Goal: Information Seeking & Learning: Understand process/instructions

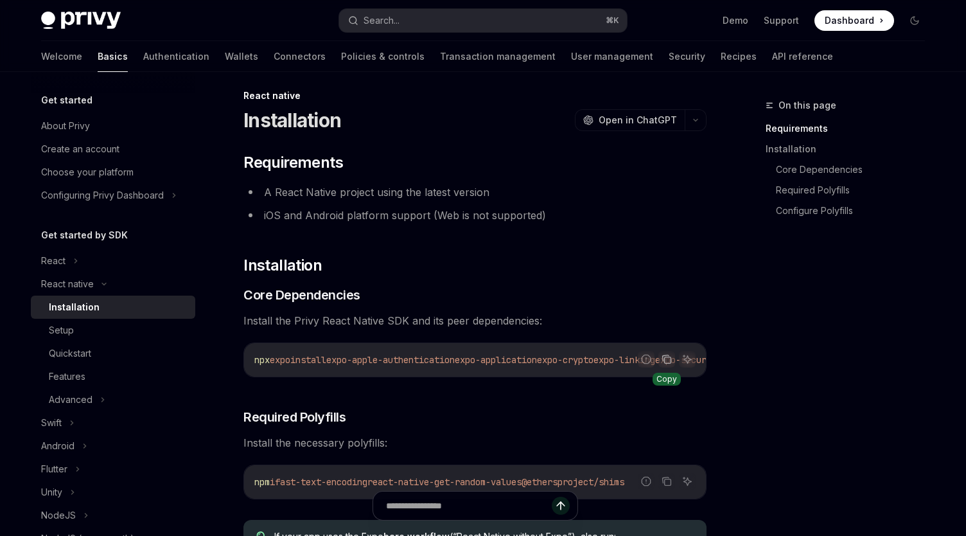
click at [669, 358] on icon "Copy the contents from the code block" at bounding box center [667, 359] width 10 height 10
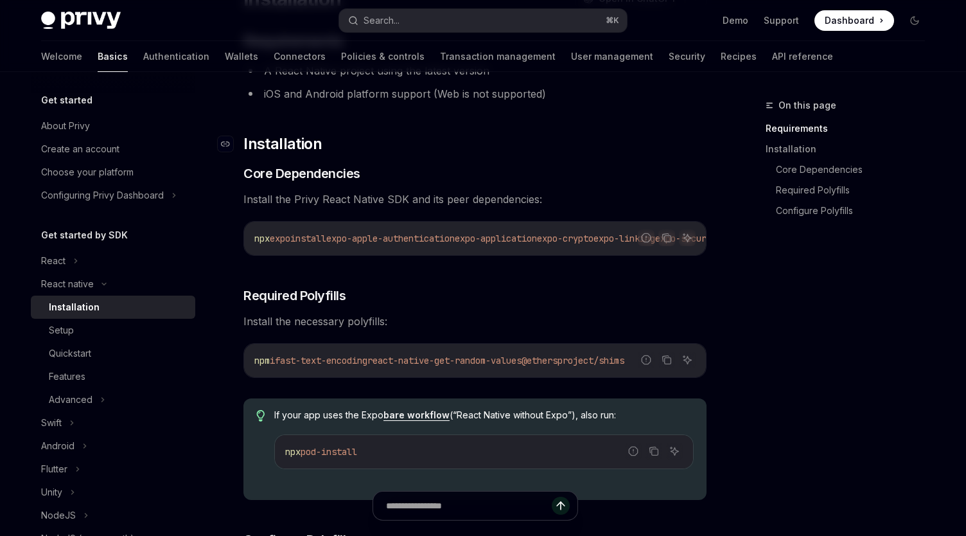
scroll to position [136, 0]
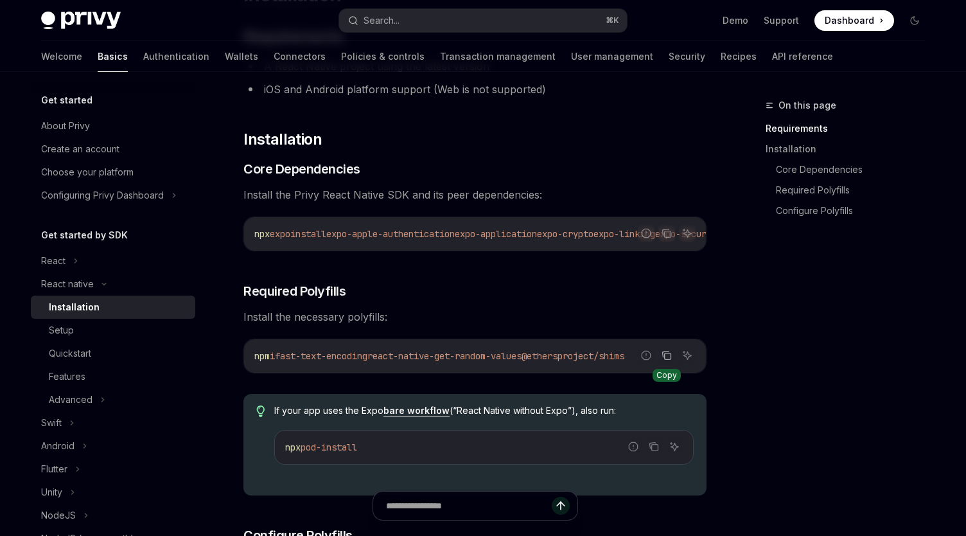
click at [671, 360] on icon "Copy the contents from the code block" at bounding box center [667, 355] width 10 height 10
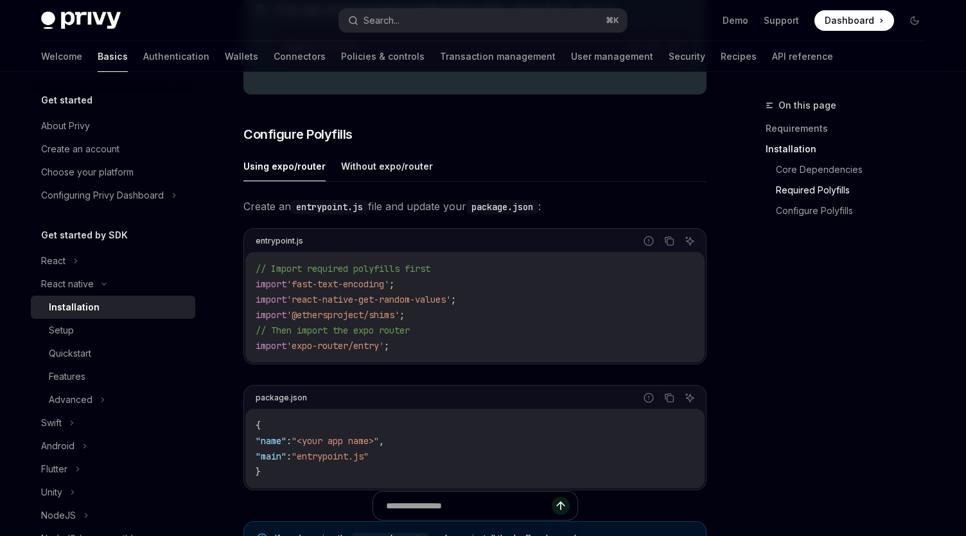
scroll to position [539, 0]
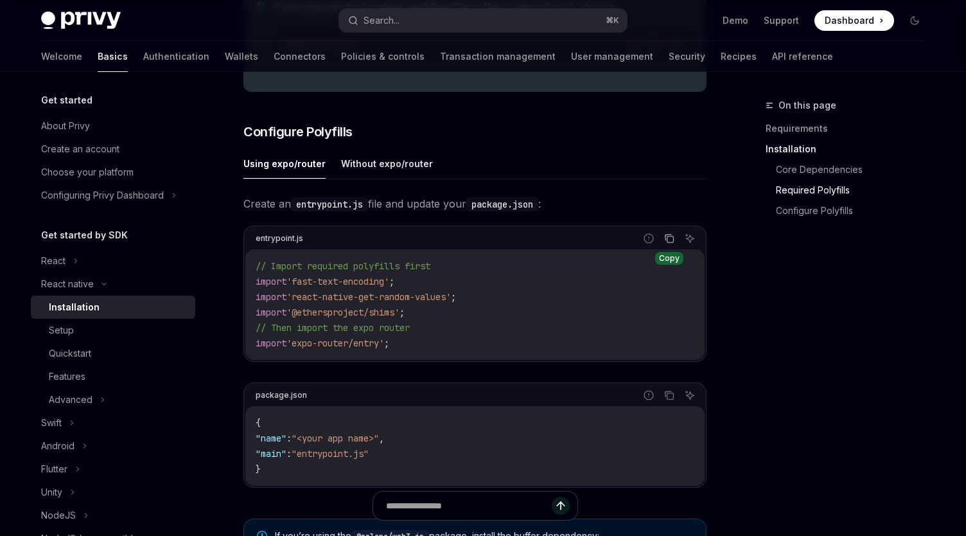
click at [670, 243] on icon "Copy the contents from the code block" at bounding box center [669, 238] width 10 height 10
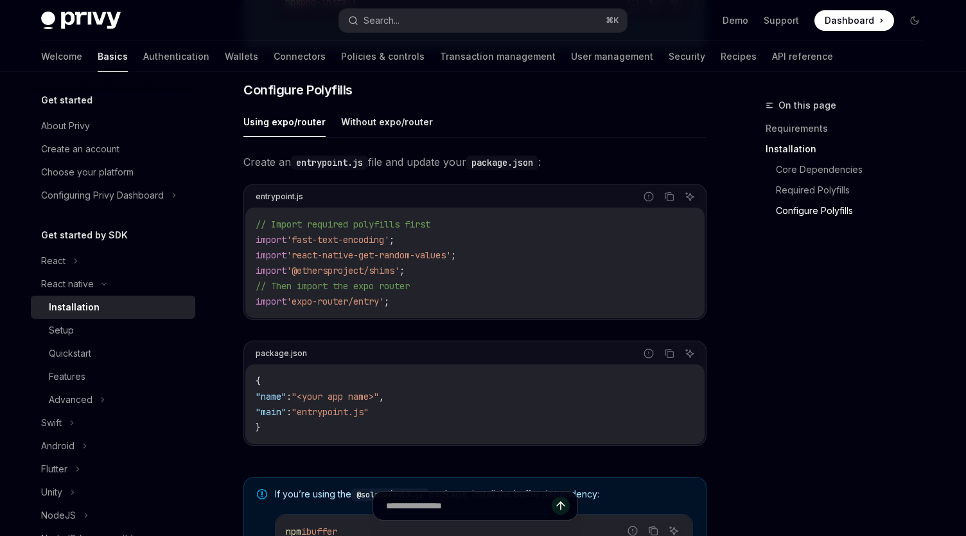
scroll to position [580, 0]
drag, startPoint x: 267, startPoint y: 418, endPoint x: 420, endPoint y: 418, distance: 152.9
click at [420, 418] on code "{ "name" : "<your app name>" , "main" : "entrypoint.js" }" at bounding box center [475, 405] width 439 height 62
copy span ""main" : "entrypoint.js""
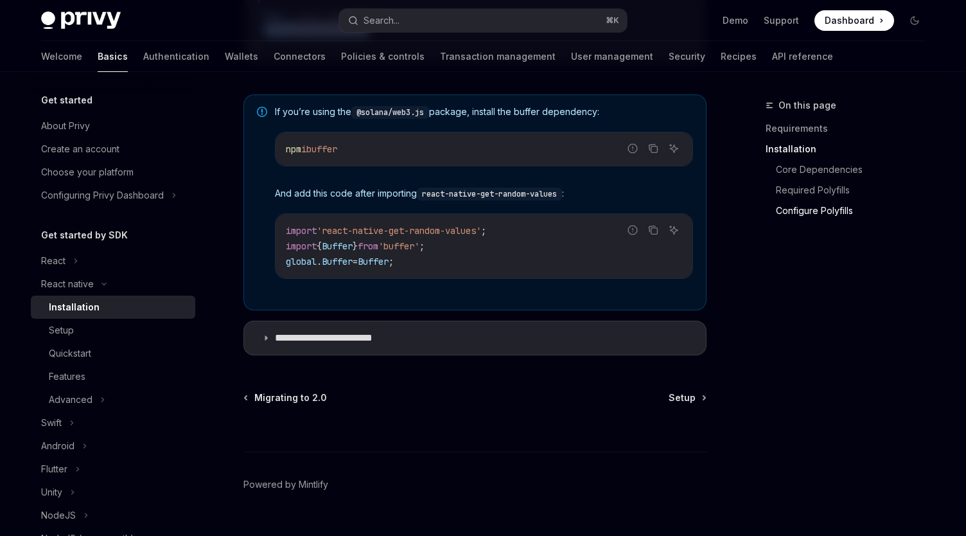
scroll to position [994, 0]
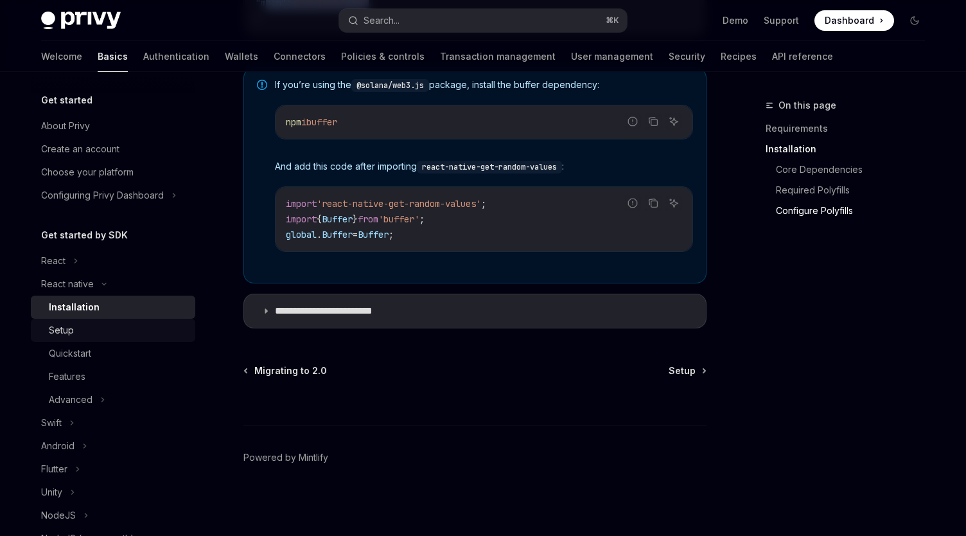
click at [94, 321] on link "Setup" at bounding box center [113, 330] width 164 height 23
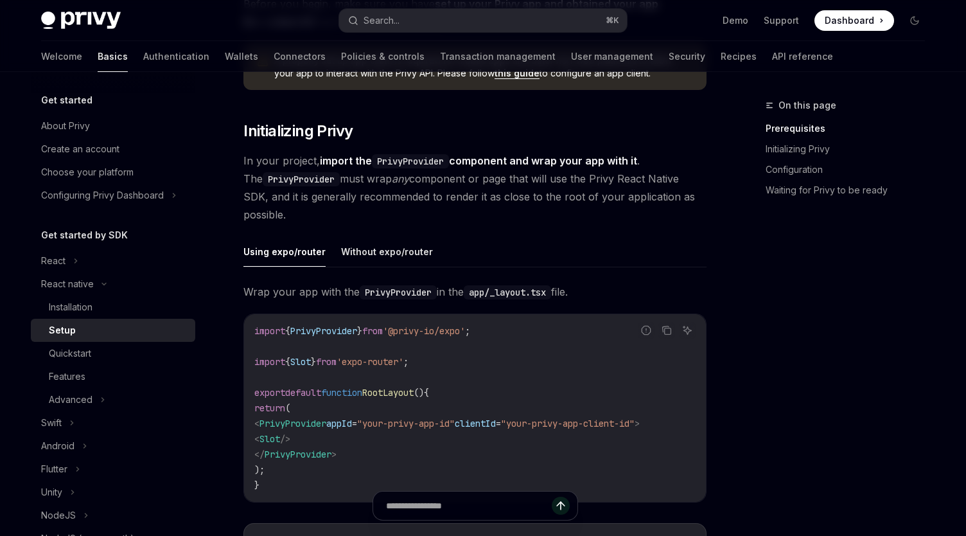
scroll to position [273, 0]
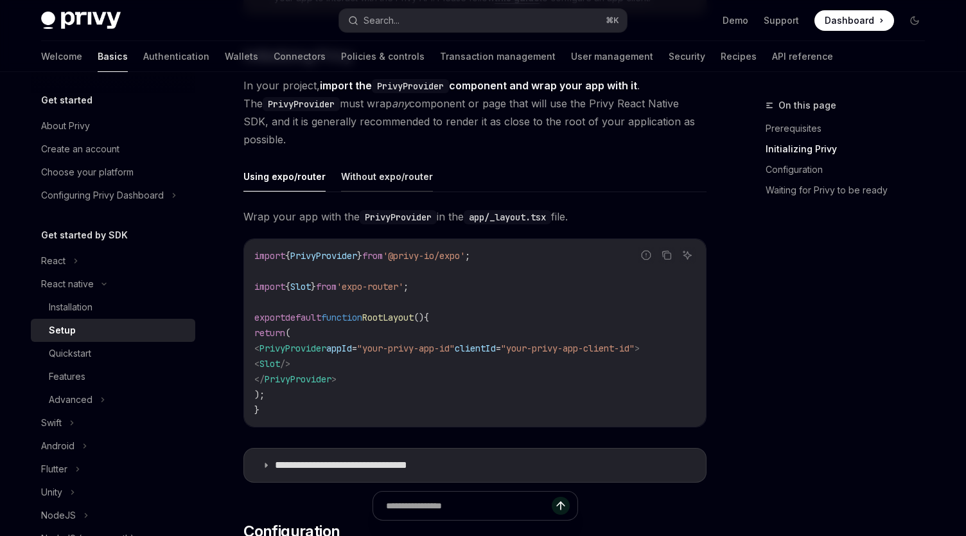
click at [387, 187] on button "Without expo/router" at bounding box center [387, 176] width 92 height 30
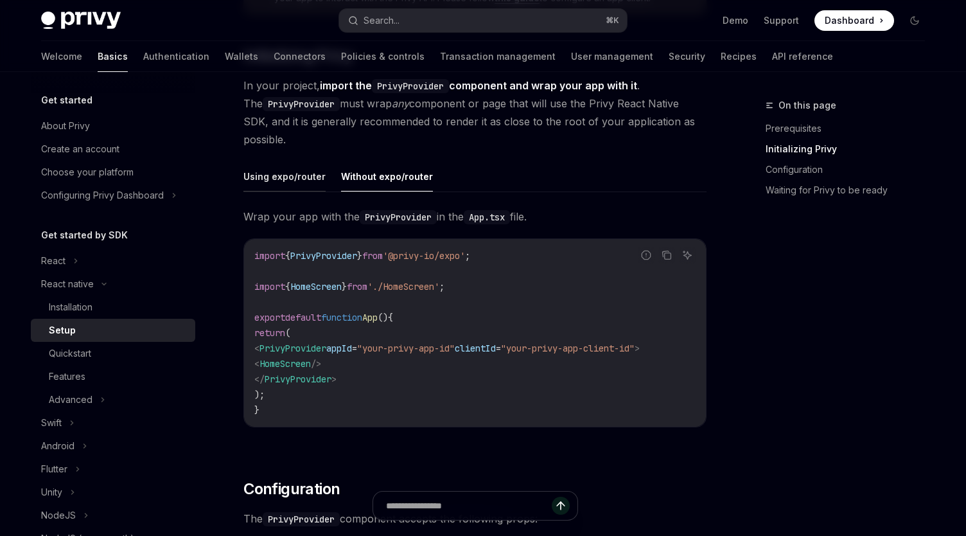
click at [298, 181] on button "Using expo/router" at bounding box center [284, 176] width 82 height 30
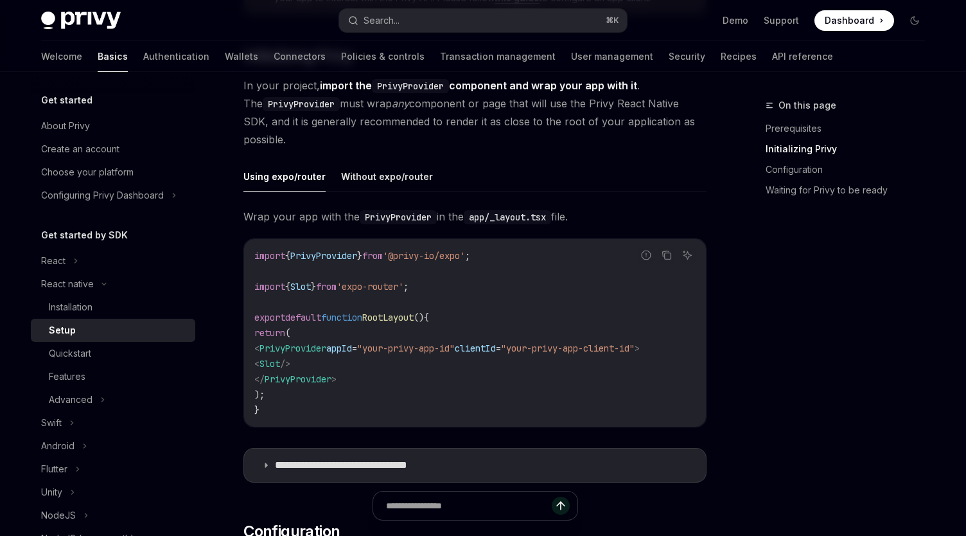
scroll to position [0, 16]
drag, startPoint x: 274, startPoint y: 347, endPoint x: 700, endPoint y: 347, distance: 425.3
click at [696, 347] on code "import { PrivyProvider } from '@privy-io/expo' ; import { Slot } from 'expo-rou…" at bounding box center [474, 333] width 441 height 170
copy span "< PrivyProvider appId = "your-privy-app-id" clientId = "your-privy-app-client-i…"
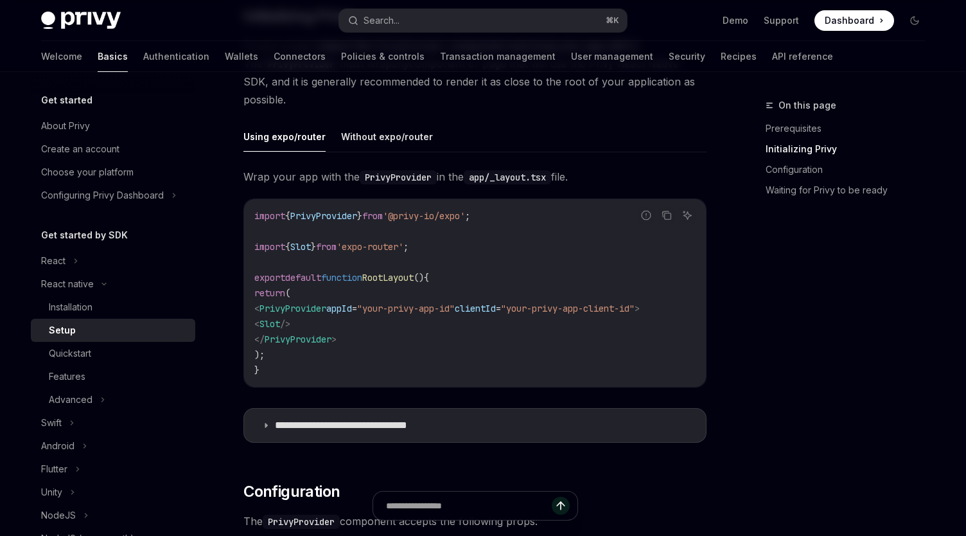
scroll to position [313, 0]
click at [421, 418] on summary "**********" at bounding box center [475, 424] width 462 height 33
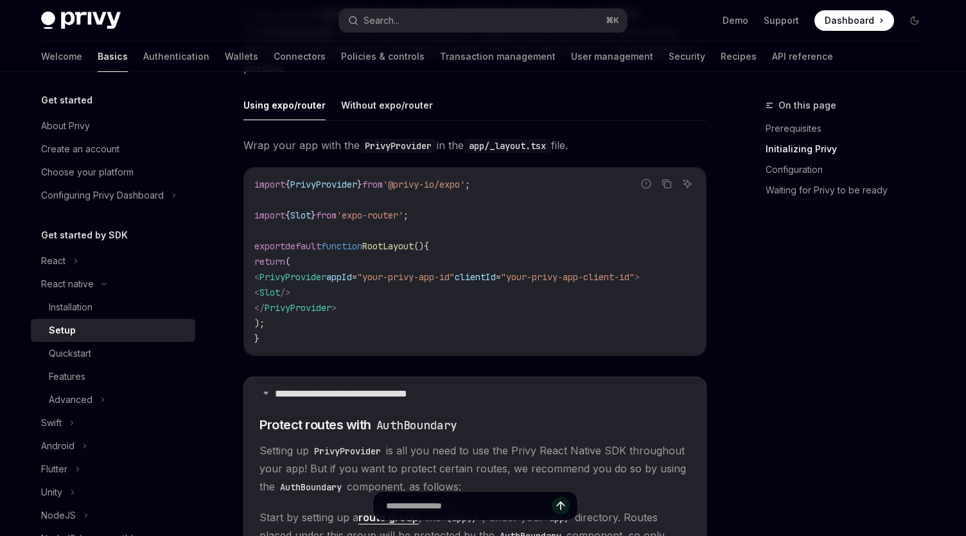
scroll to position [342, 0]
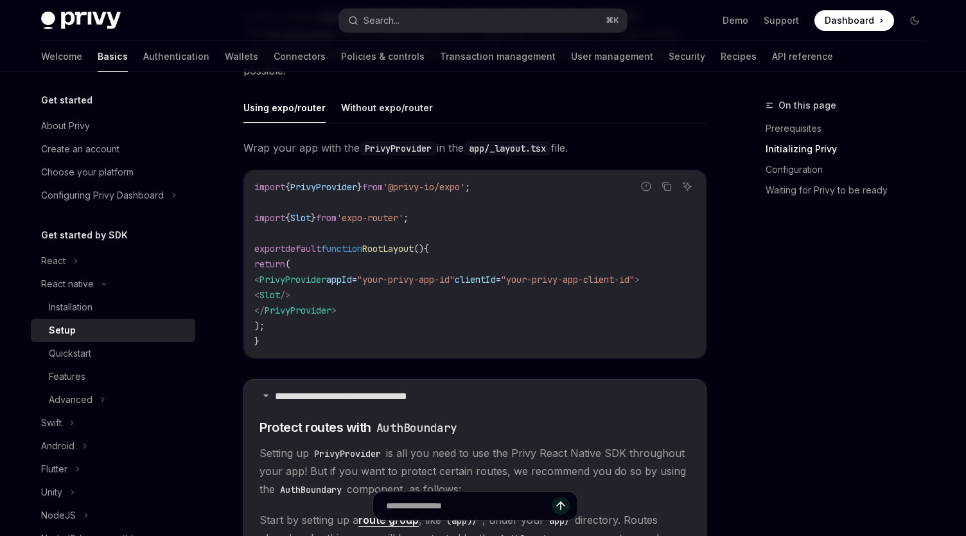
drag, startPoint x: 272, startPoint y: 279, endPoint x: 694, endPoint y: 276, distance: 421.4
click at [694, 276] on code "import { PrivyProvider } from '@privy-io/expo' ; import { Slot } from 'expo-rou…" at bounding box center [474, 264] width 441 height 170
copy span "< PrivyProvider appId = "your-privy-app-id" clientId = "your-privy-app-client-i…"
click at [260, 276] on span "<" at bounding box center [256, 280] width 5 height 12
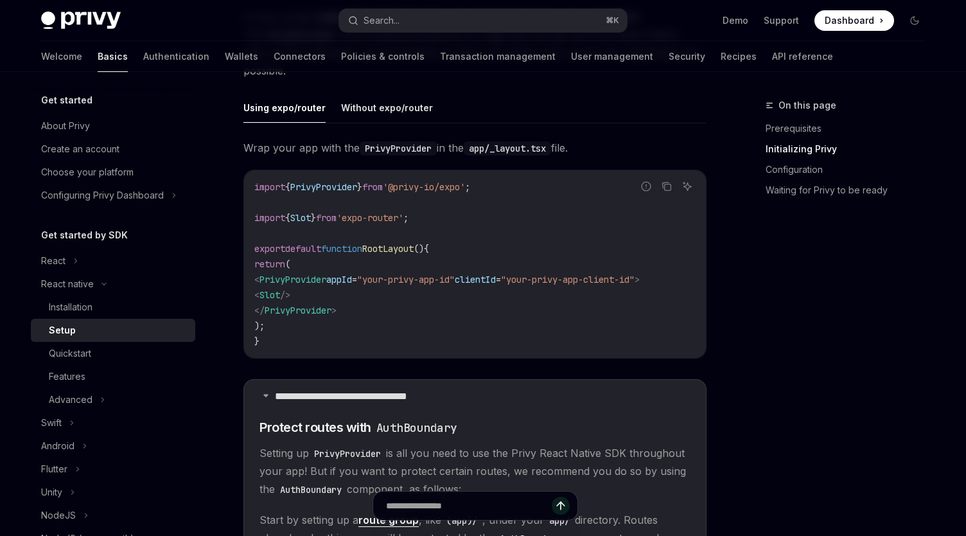
drag, startPoint x: 273, startPoint y: 277, endPoint x: 693, endPoint y: 279, distance: 420.1
click at [695, 279] on code "import { PrivyProvider } from '@privy-io/expo' ; import { Slot } from 'expo-rou…" at bounding box center [474, 264] width 441 height 170
drag, startPoint x: 696, startPoint y: 279, endPoint x: 277, endPoint y: 276, distance: 418.8
click at [277, 276] on code "import { PrivyProvider } from '@privy-io/expo' ; import { Slot } from 'expo-rou…" at bounding box center [474, 264] width 441 height 170
copy span "< PrivyProvider appId = "your-privy-app-id" clientId = "your-privy-app-client-i…"
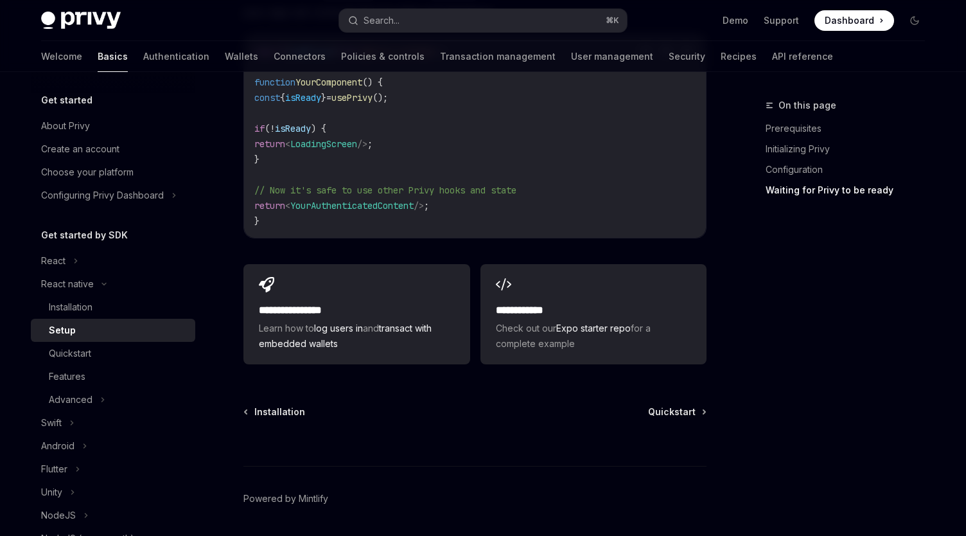
scroll to position [2024, 0]
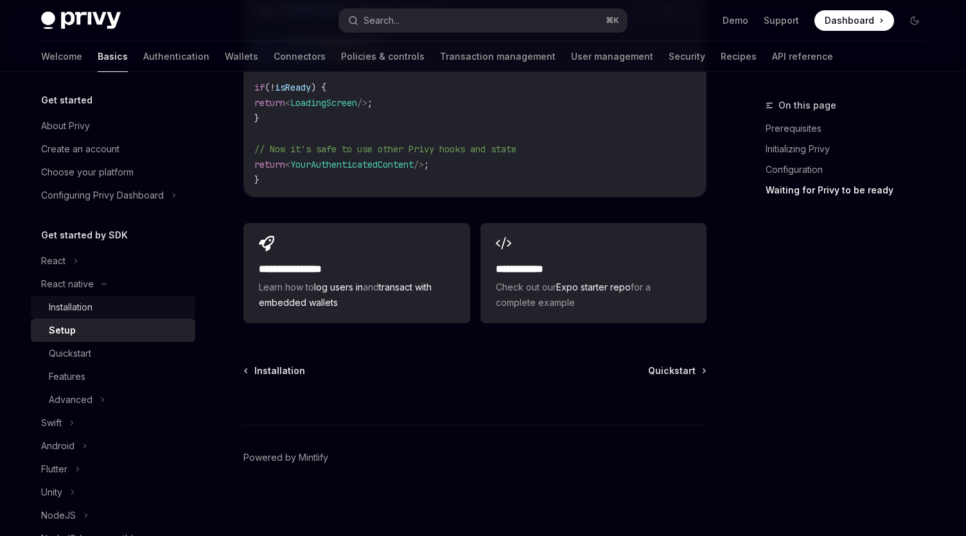
click at [122, 302] on div "Installation" at bounding box center [118, 306] width 139 height 15
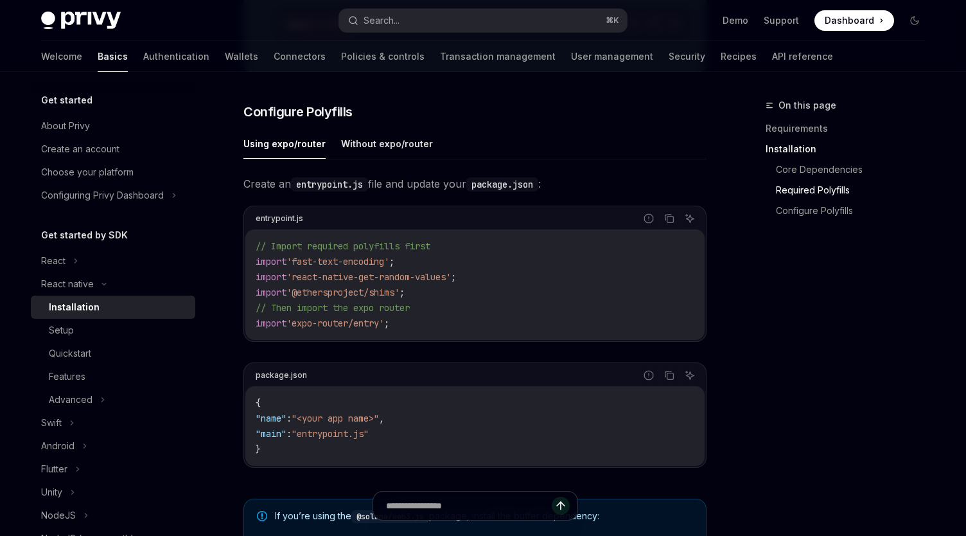
scroll to position [560, 0]
click at [374, 152] on button "Without expo/router" at bounding box center [387, 142] width 92 height 30
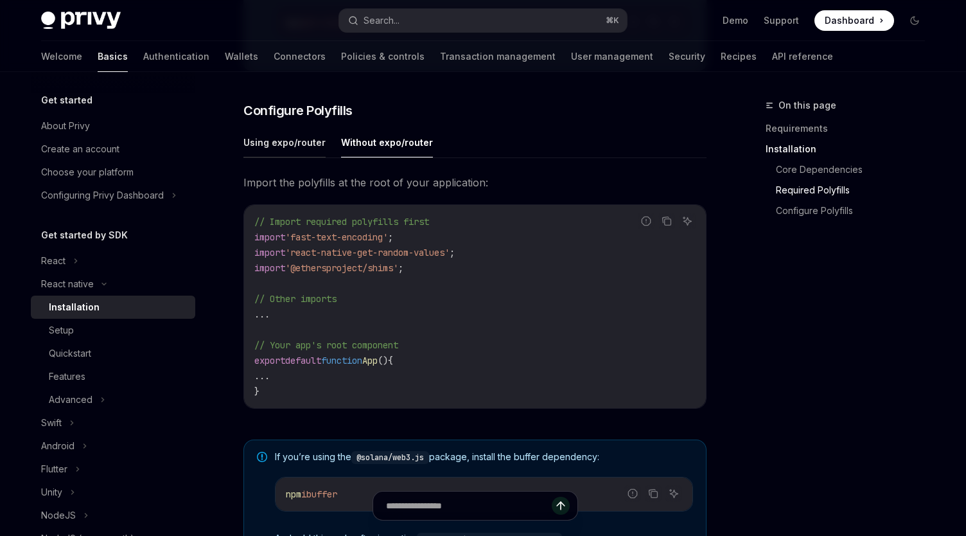
click at [293, 150] on button "Using expo/router" at bounding box center [284, 142] width 82 height 30
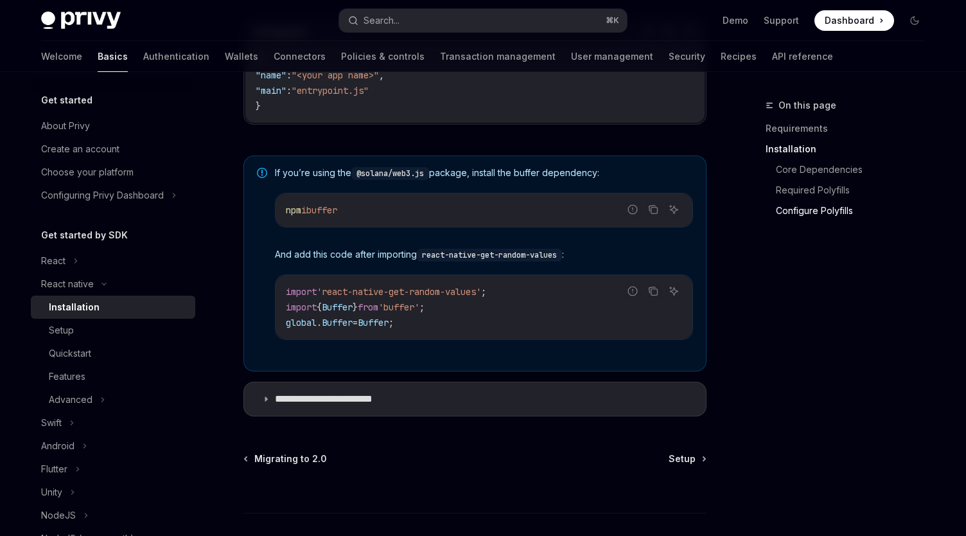
scroll to position [913, 0]
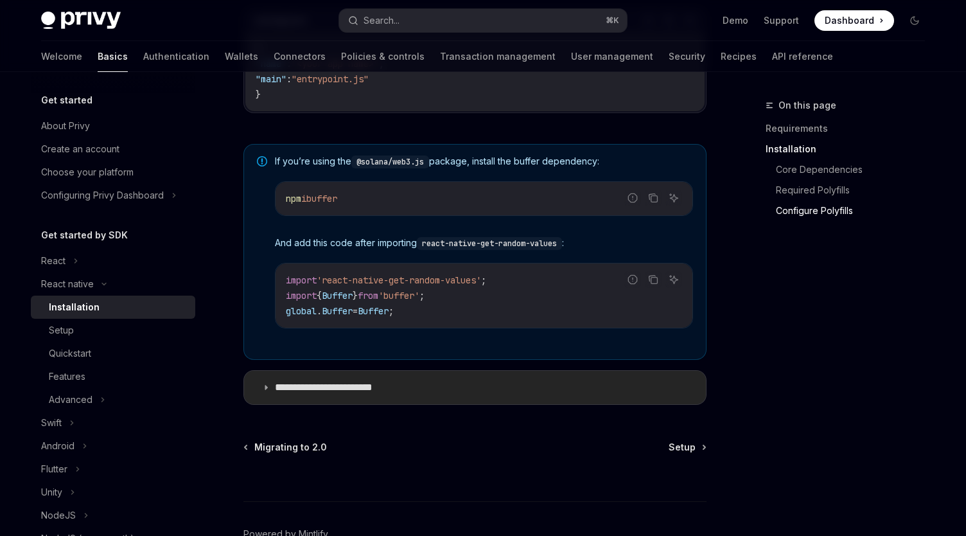
click at [355, 393] on p "**********" at bounding box center [337, 387] width 124 height 13
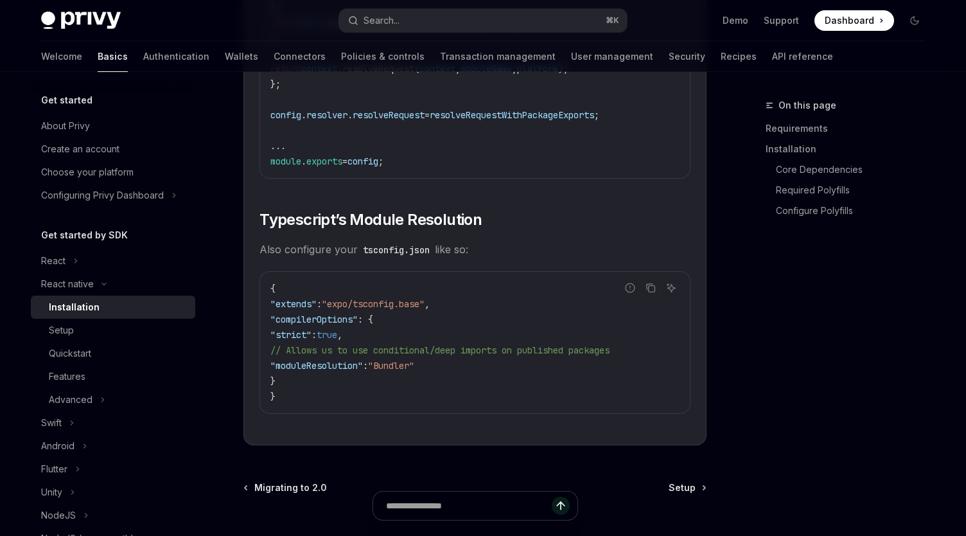
scroll to position [2245, 0]
click at [290, 355] on span "// Allows us to use conditional/deep imports on published packages" at bounding box center [439, 349] width 339 height 12
drag, startPoint x: 288, startPoint y: 376, endPoint x: 481, endPoint y: 372, distance: 192.8
click at [481, 372] on code "{ "extends" : "expo/tsconfig.base" , "compilerOptions" : { "strict" : true , //…" at bounding box center [474, 340] width 409 height 123
copy span ""moduleResolution" : "Bundler""
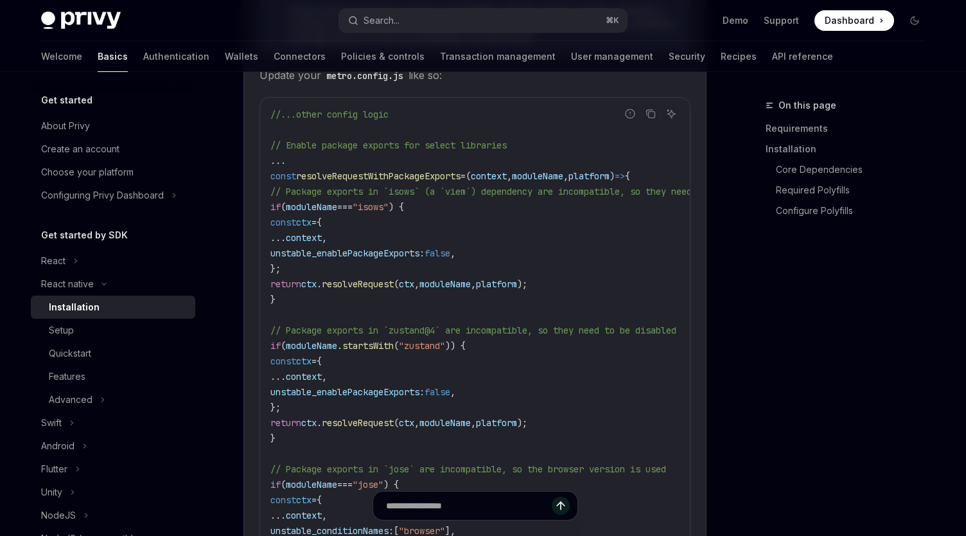
scroll to position [1408, 0]
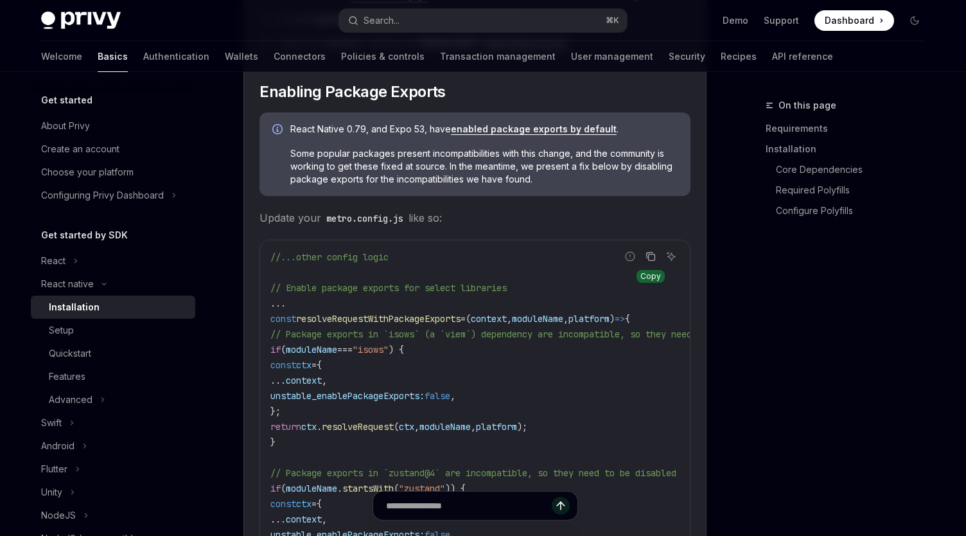
click at [653, 260] on icon "Copy the contents from the code block" at bounding box center [651, 256] width 10 height 10
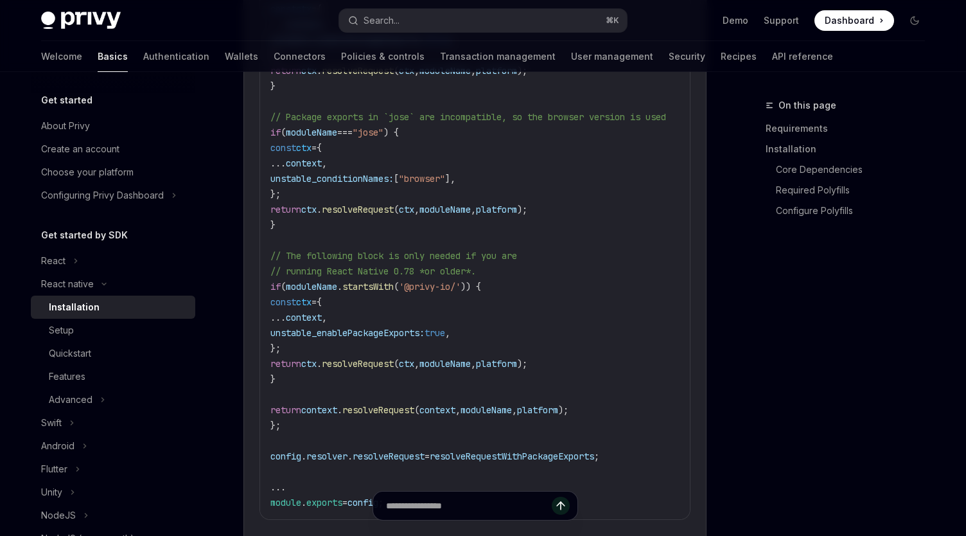
scroll to position [1912, 0]
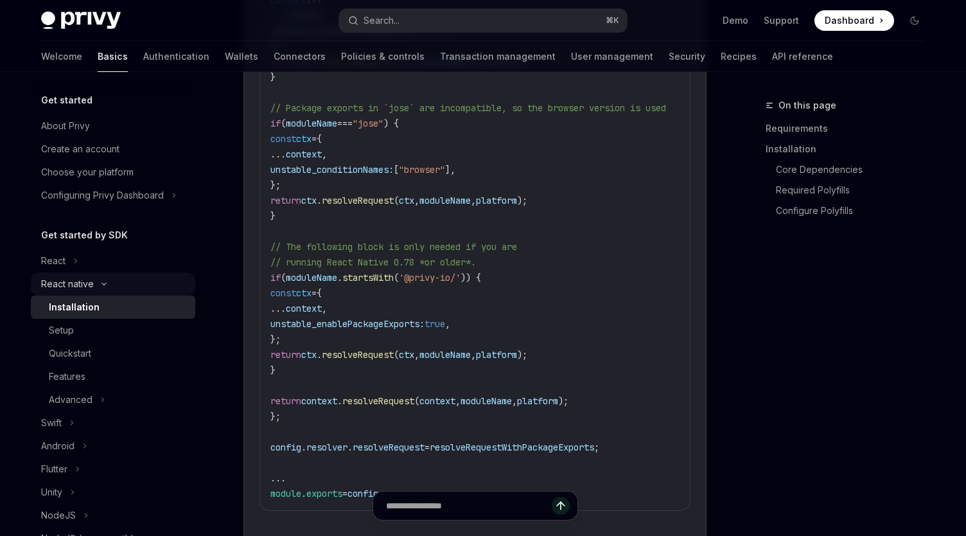
click at [67, 279] on div "React native" at bounding box center [67, 283] width 53 height 15
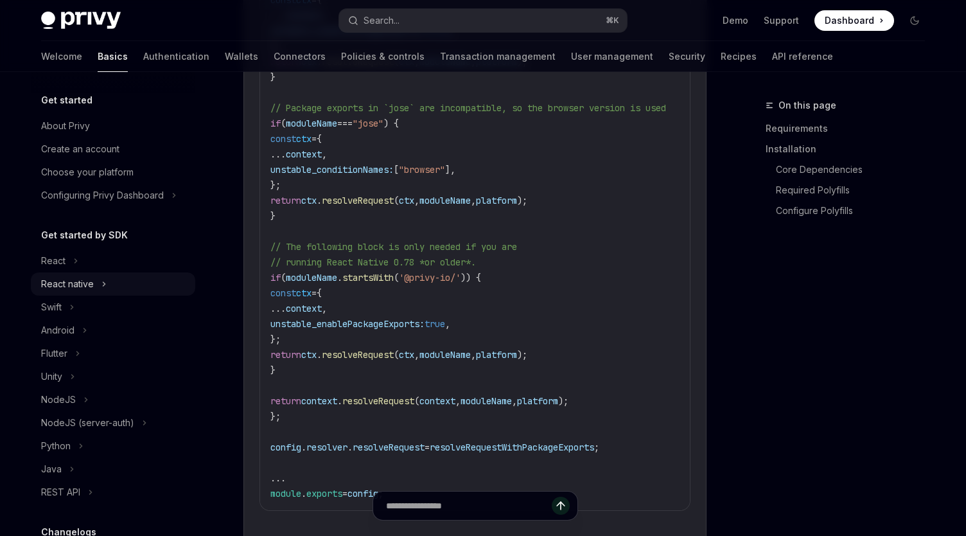
click at [76, 292] on div "React native" at bounding box center [113, 283] width 164 height 23
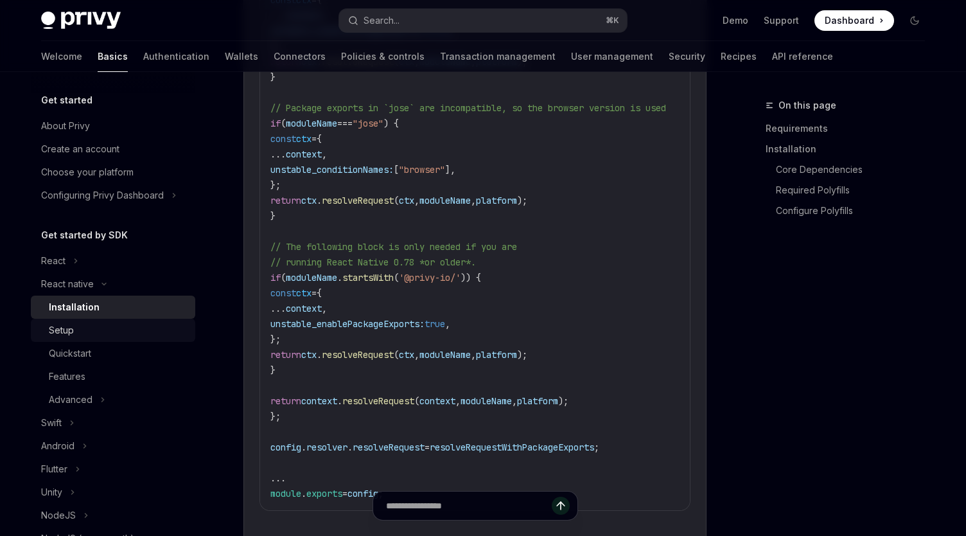
click at [85, 326] on div "Setup" at bounding box center [118, 329] width 139 height 15
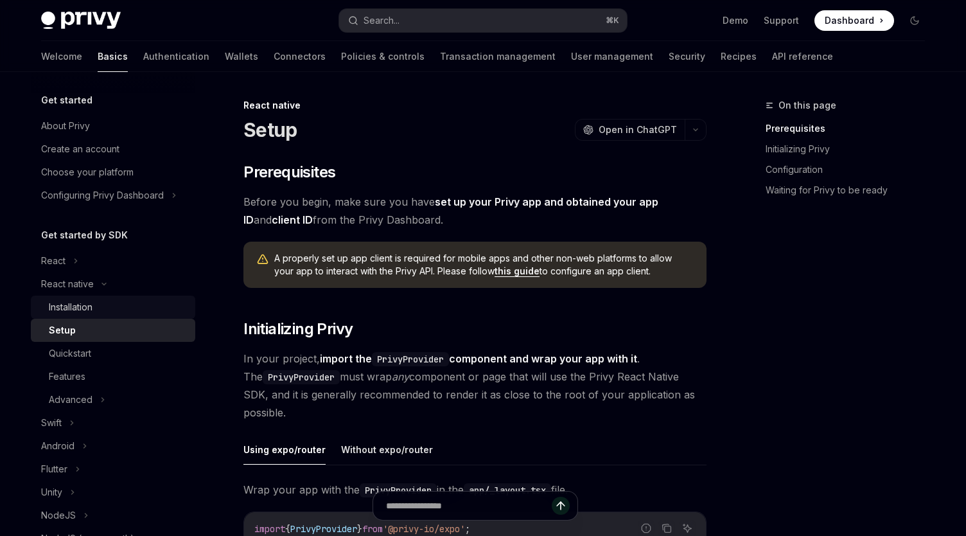
click at [84, 306] on div "Installation" at bounding box center [71, 306] width 44 height 15
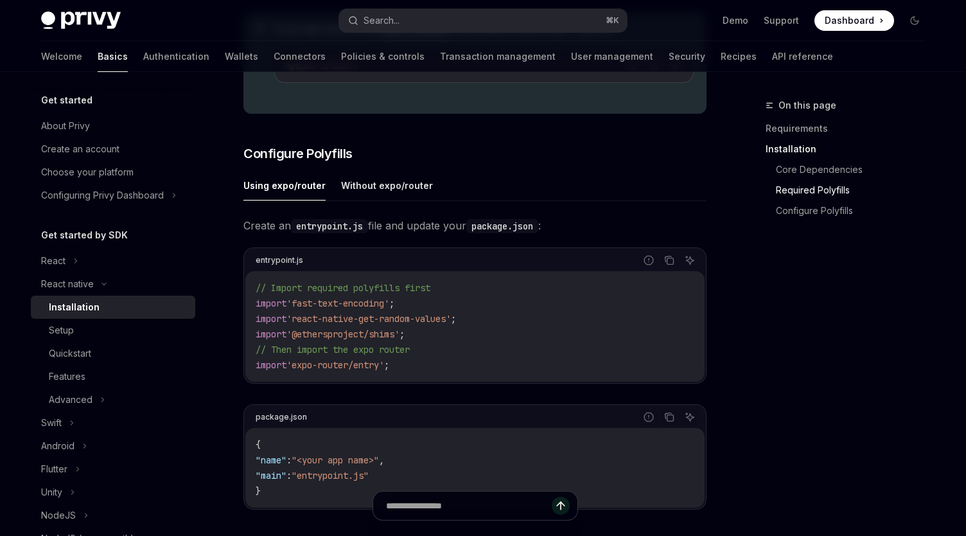
scroll to position [521, 0]
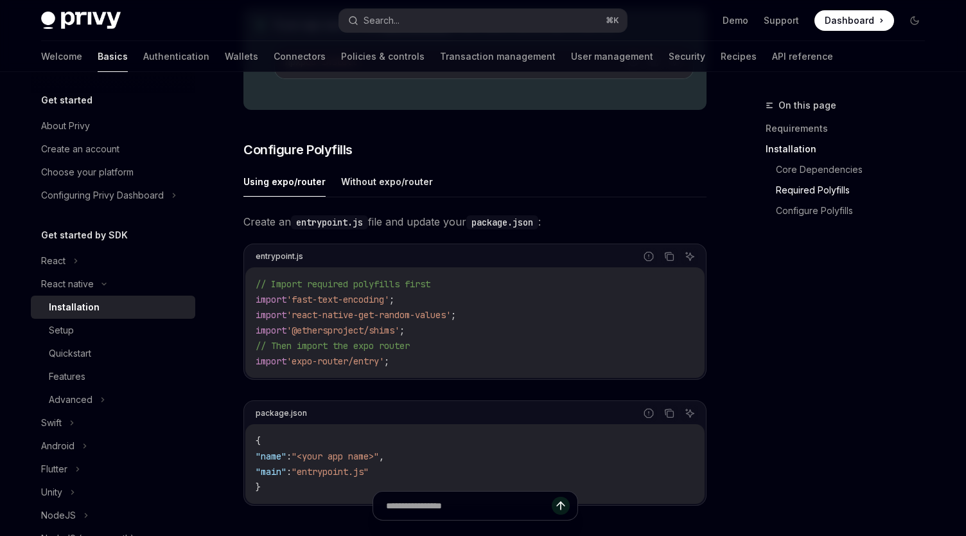
click at [387, 197] on button "Without expo/router" at bounding box center [387, 181] width 92 height 30
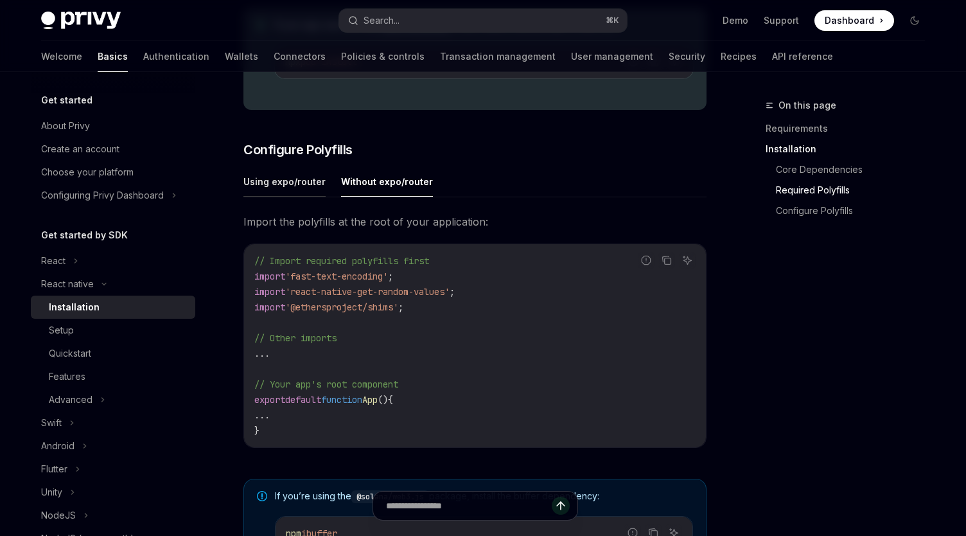
click at [301, 182] on button "Using expo/router" at bounding box center [284, 181] width 82 height 30
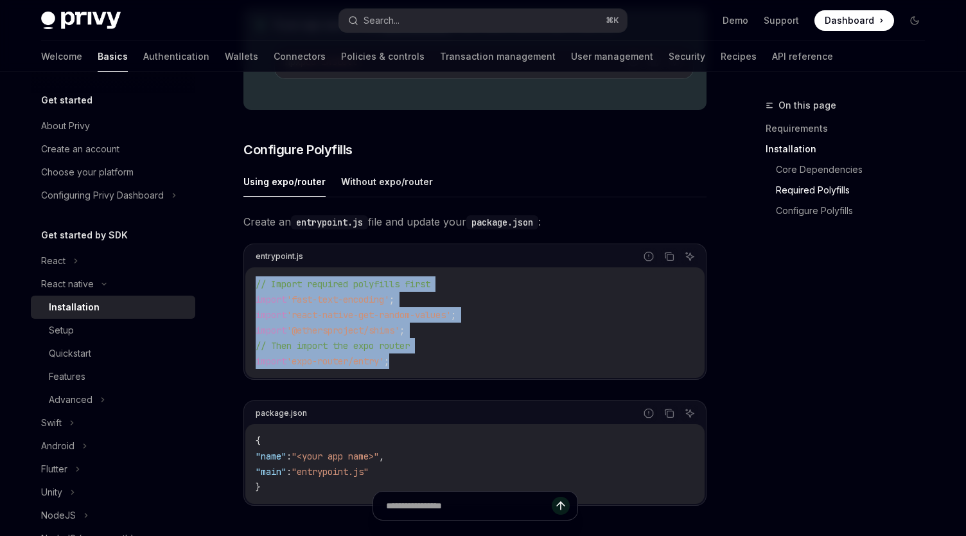
drag, startPoint x: 430, startPoint y: 366, endPoint x: 254, endPoint y: 288, distance: 192.2
click at [254, 288] on div "// Import required polyfills first import 'fast-text-encoding' ; import 'react-…" at bounding box center [474, 322] width 459 height 110
copy code "// Import required polyfills first import 'fast-text-encoding' ; import 'react-…"
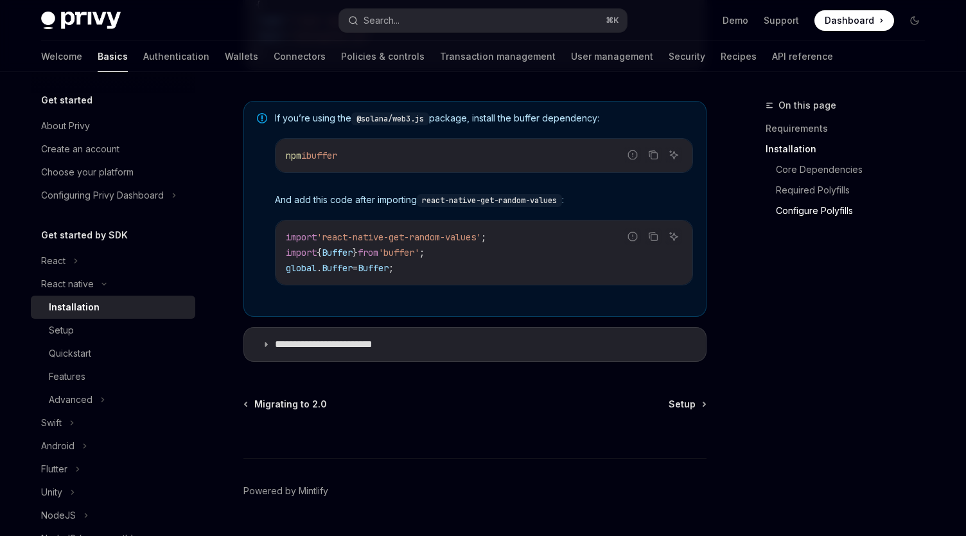
scroll to position [962, 0]
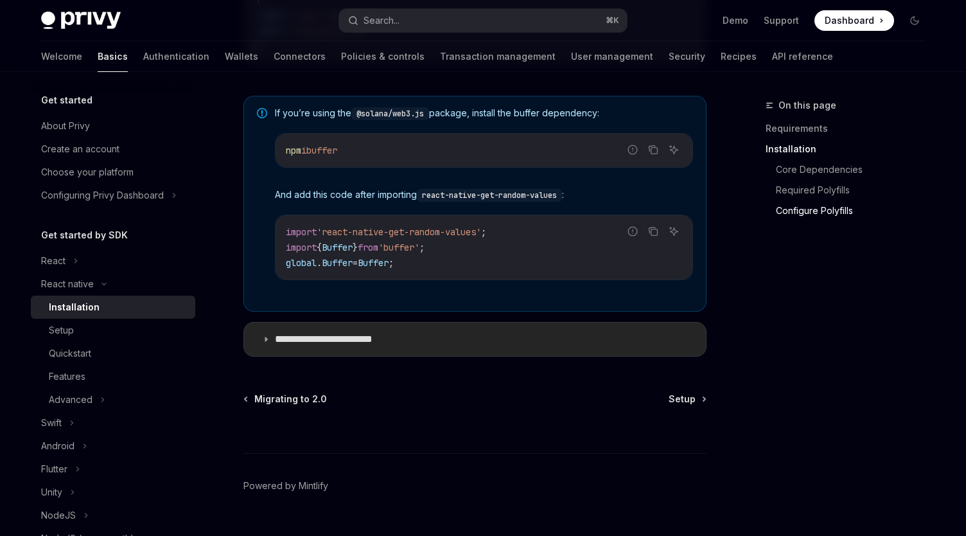
click at [328, 342] on p "**********" at bounding box center [337, 339] width 124 height 13
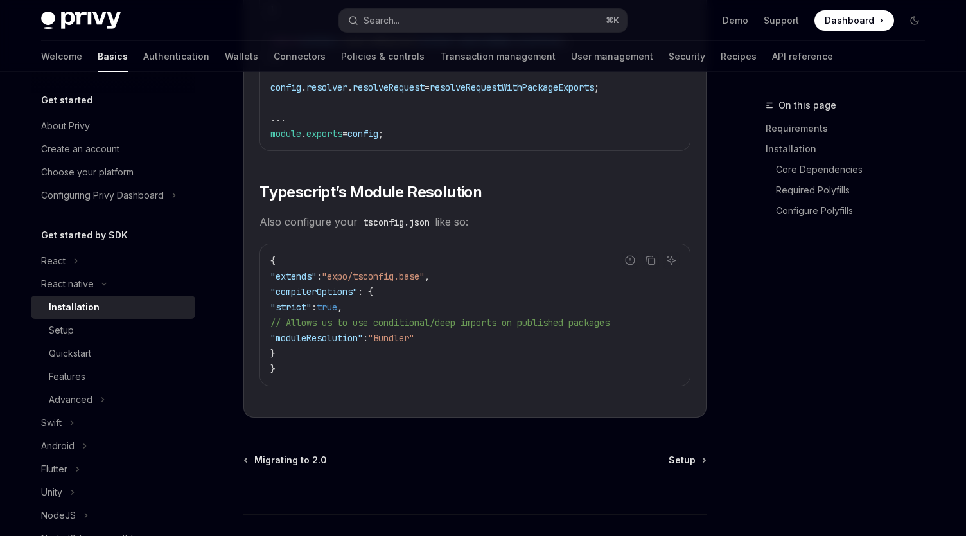
scroll to position [2268, 0]
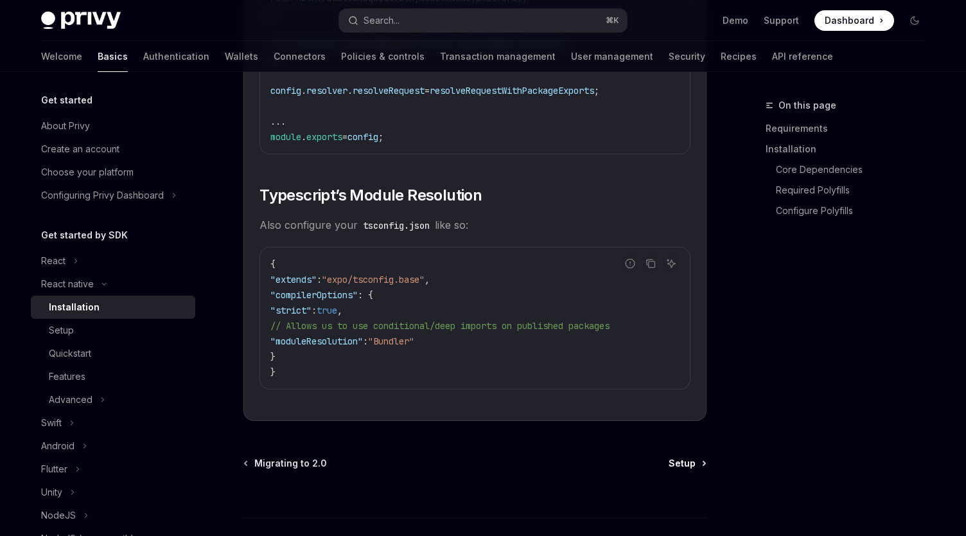
click at [679, 468] on span "Setup" at bounding box center [682, 463] width 27 height 13
type textarea "*"
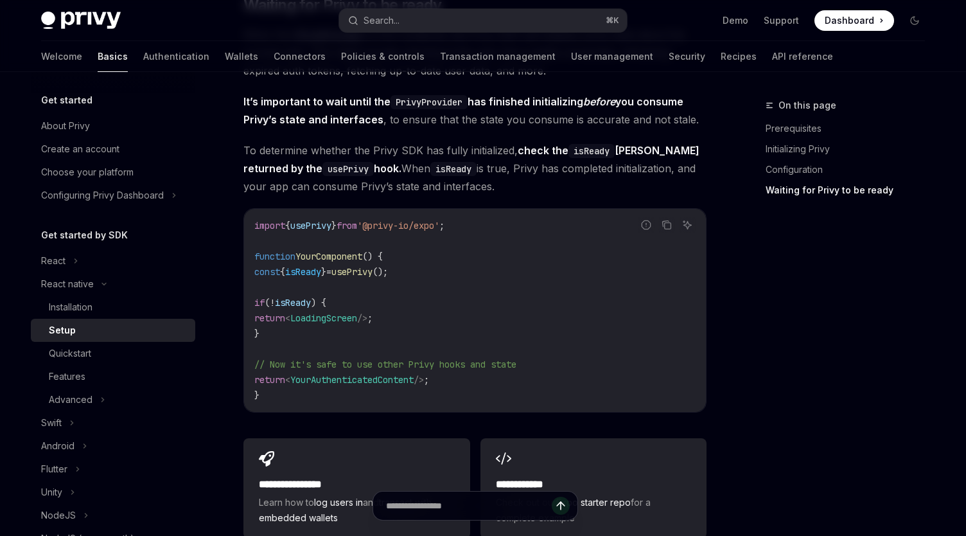
scroll to position [1240, 0]
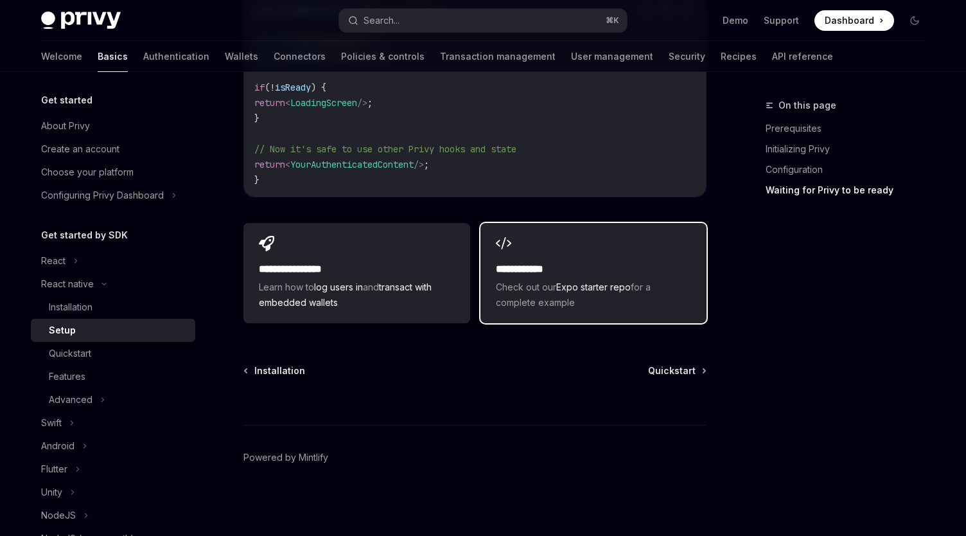
click at [646, 310] on span "Check out our Expo starter repo for a complete example" at bounding box center [593, 294] width 195 height 31
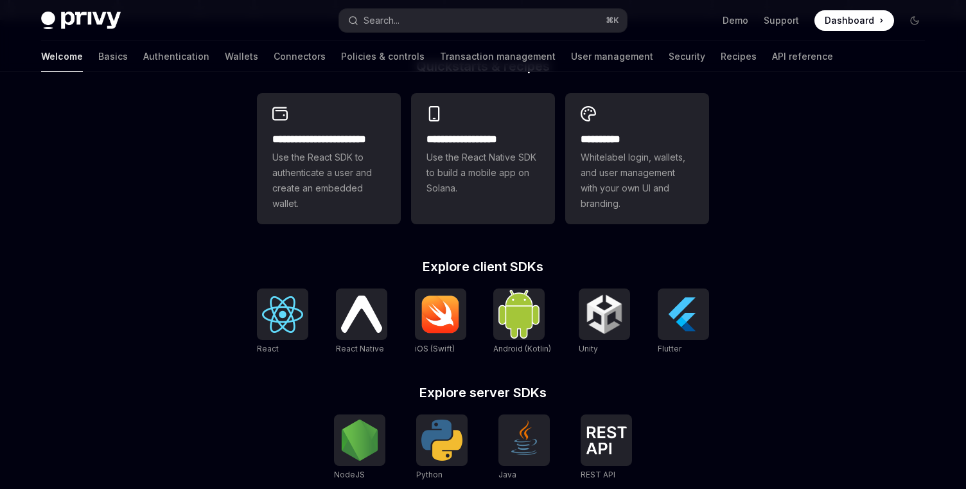
scroll to position [352, 0]
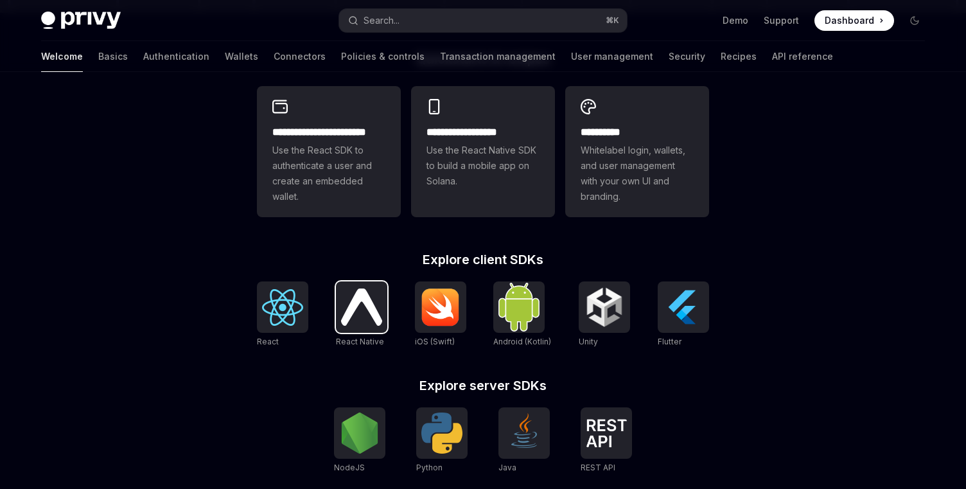
click at [376, 314] on img at bounding box center [361, 306] width 41 height 37
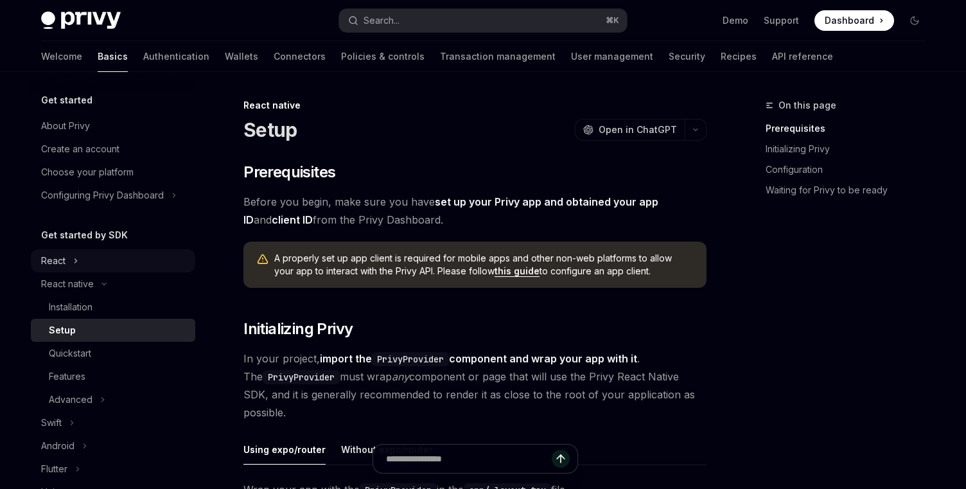
click at [57, 270] on div "React" at bounding box center [113, 260] width 164 height 23
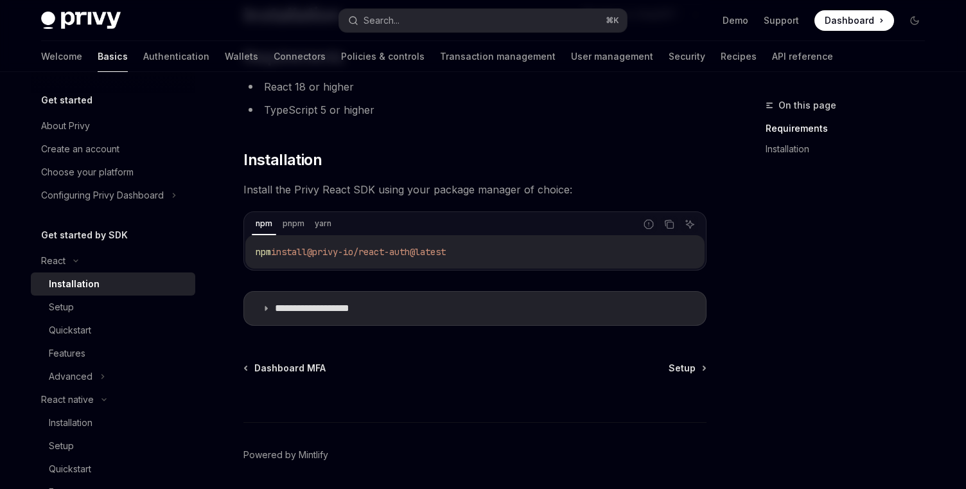
scroll to position [159, 0]
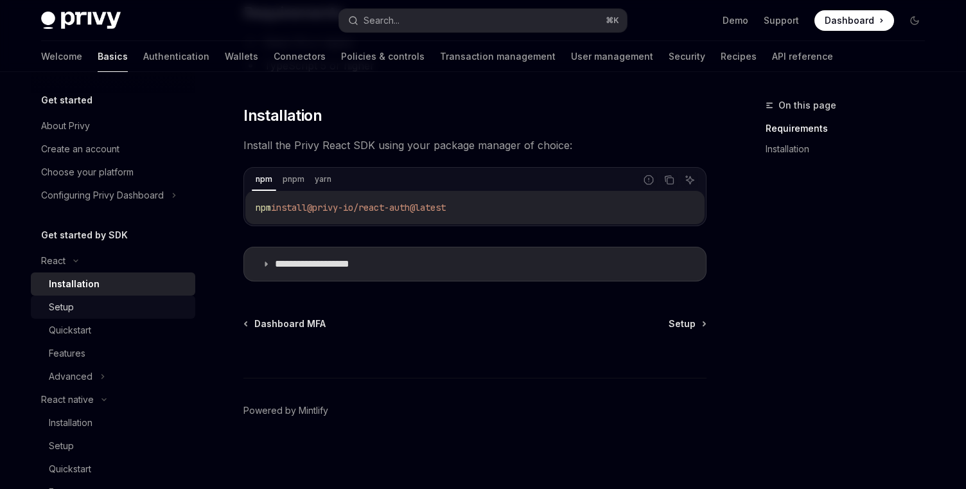
click at [109, 308] on div "Setup" at bounding box center [118, 306] width 139 height 15
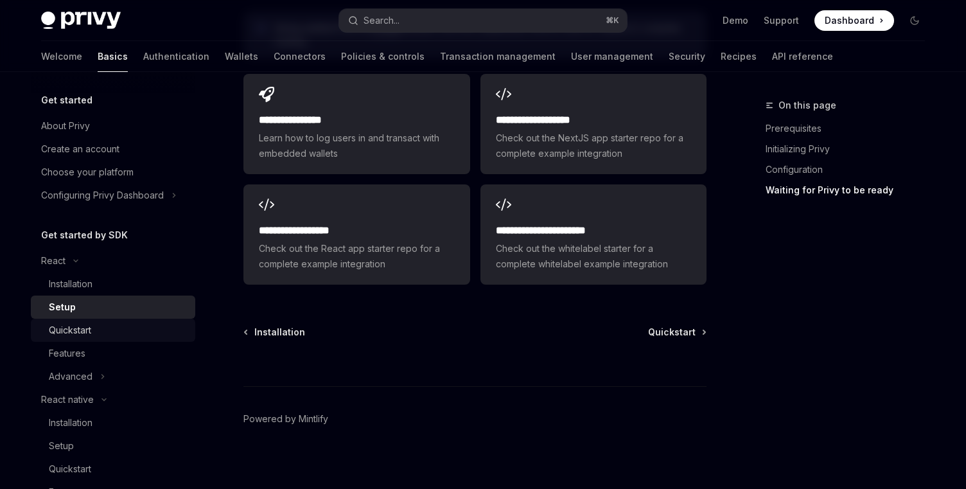
scroll to position [85, 0]
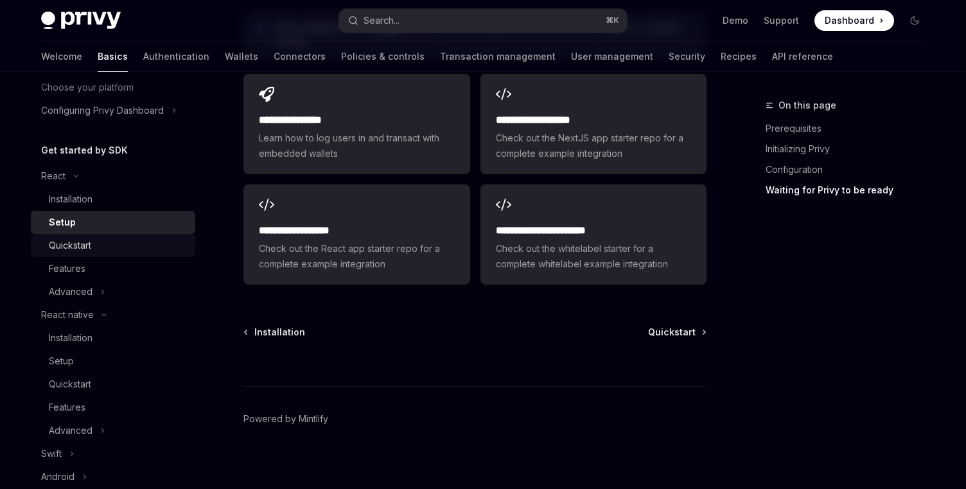
click at [87, 252] on div "Quickstart" at bounding box center [70, 245] width 42 height 15
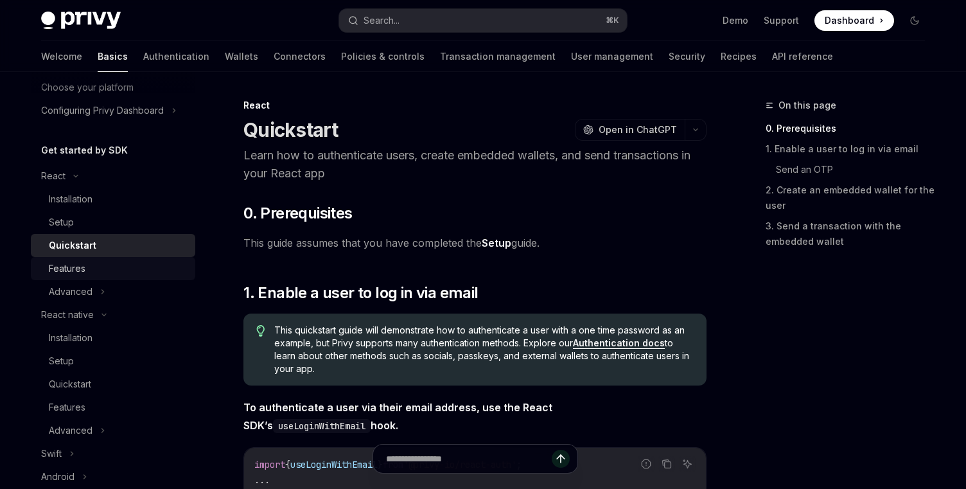
click at [87, 270] on div "Features" at bounding box center [118, 268] width 139 height 15
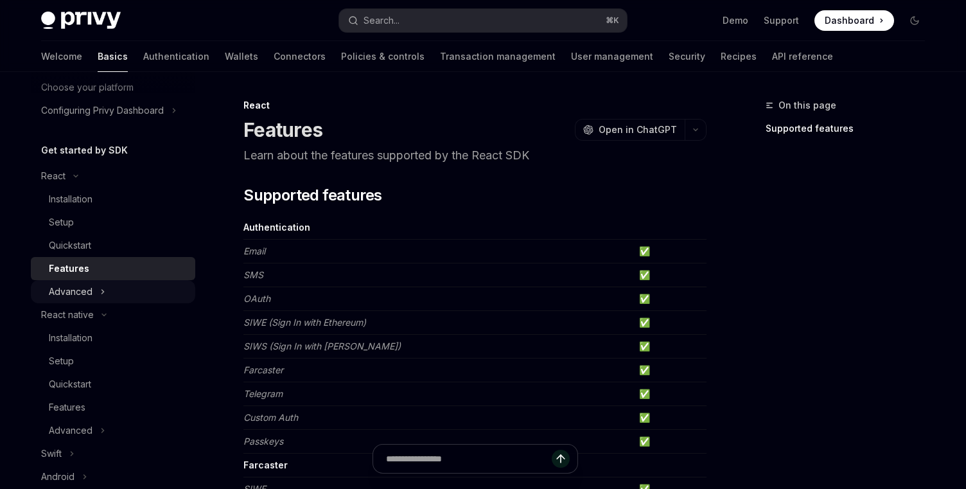
click at [91, 298] on div "Advanced" at bounding box center [71, 291] width 44 height 15
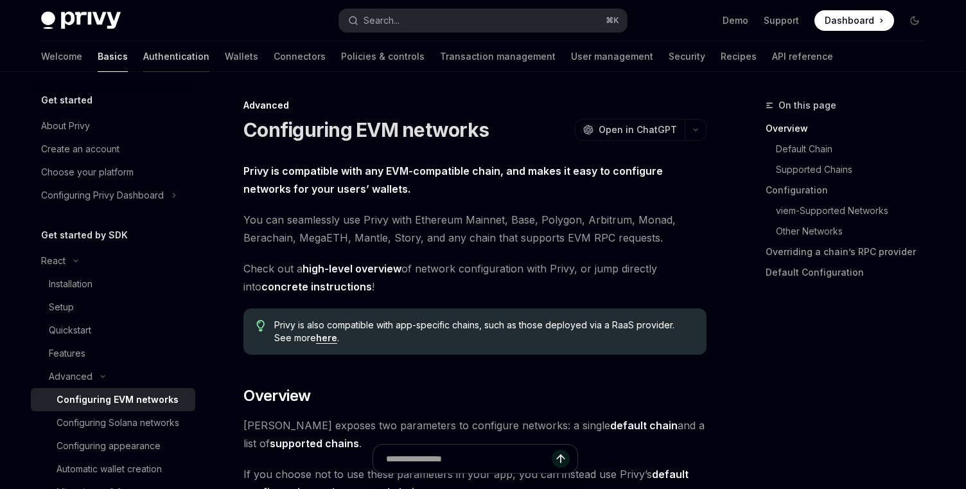
click at [143, 49] on link "Authentication" at bounding box center [176, 56] width 66 height 31
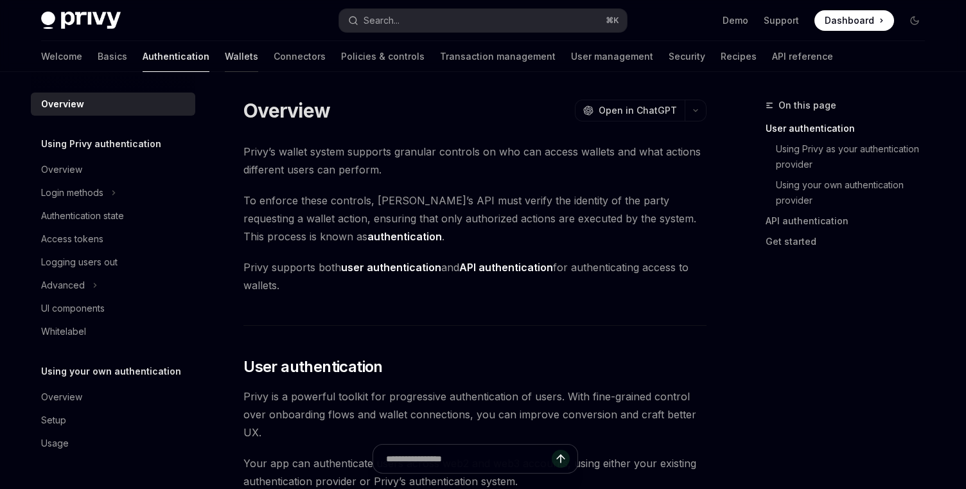
click at [225, 51] on link "Wallets" at bounding box center [241, 56] width 33 height 31
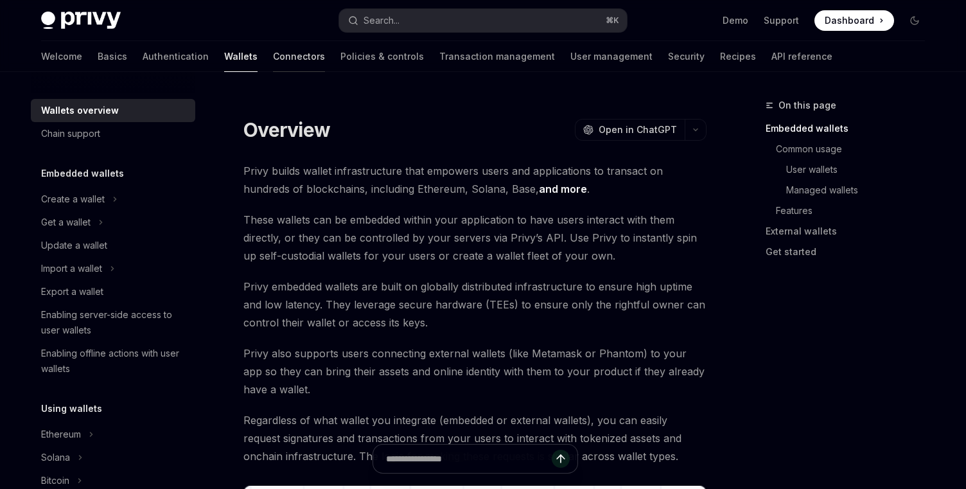
click at [273, 56] on link "Connectors" at bounding box center [299, 56] width 52 height 31
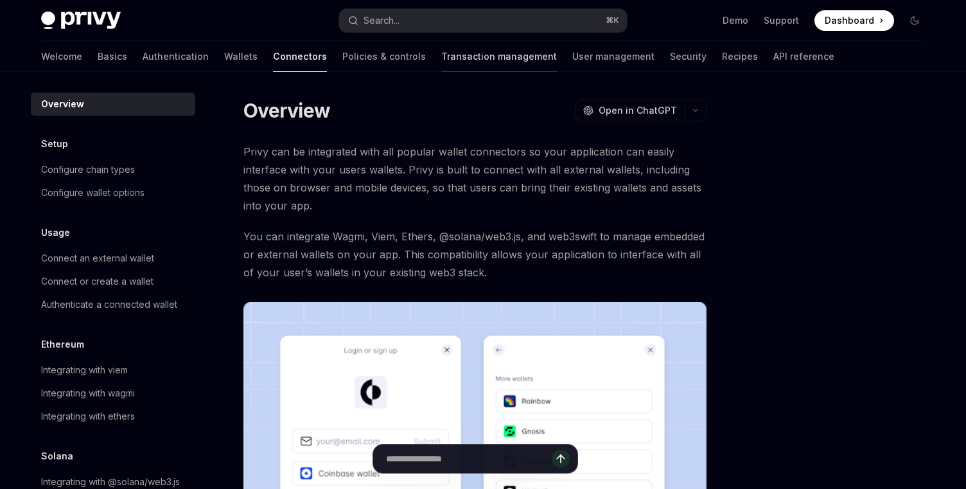
click at [441, 60] on link "Transaction management" at bounding box center [499, 56] width 116 height 31
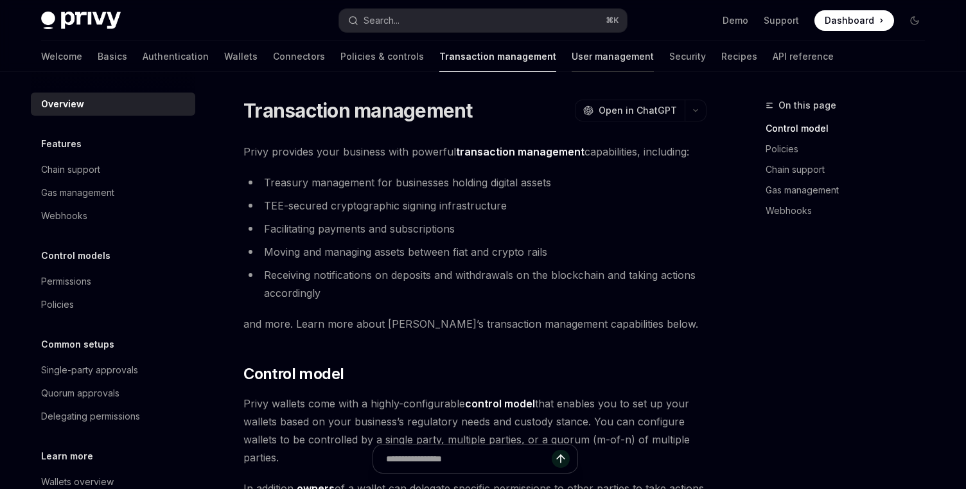
click at [572, 69] on link "User management" at bounding box center [613, 56] width 82 height 31
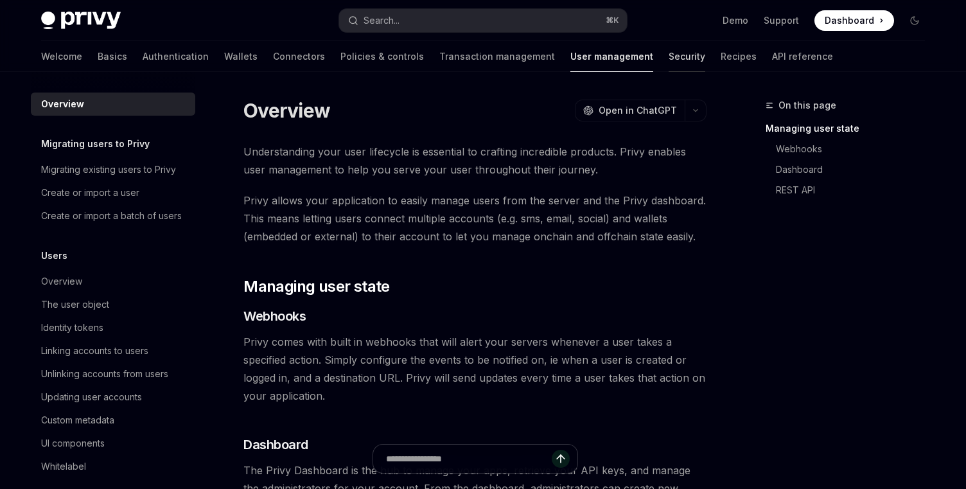
click at [669, 59] on link "Security" at bounding box center [687, 56] width 37 height 31
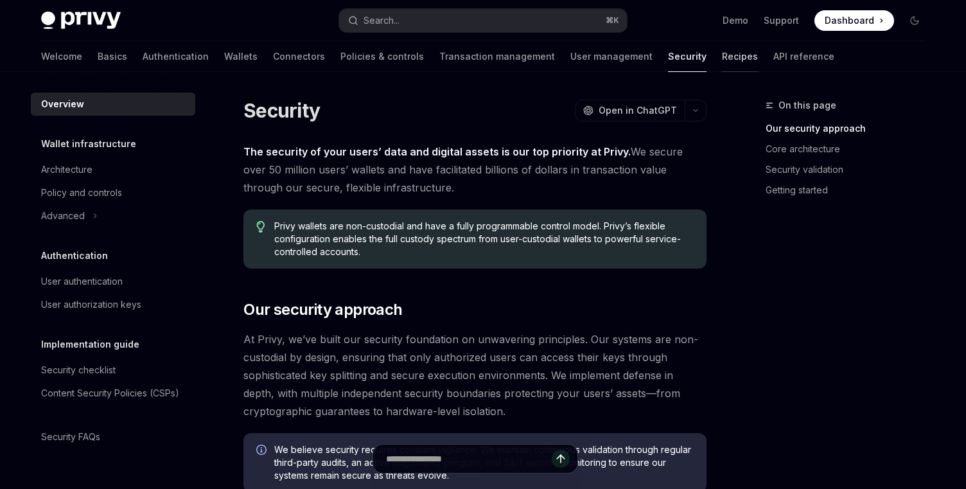
click at [722, 57] on link "Recipes" at bounding box center [740, 56] width 36 height 31
type textarea "*"
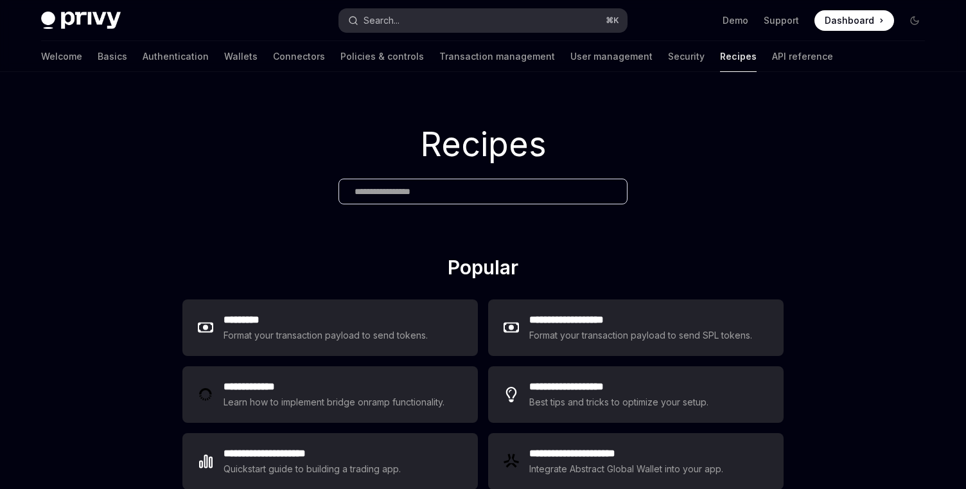
click at [425, 15] on button "Search... ⌘ K" at bounding box center [483, 20] width 288 height 23
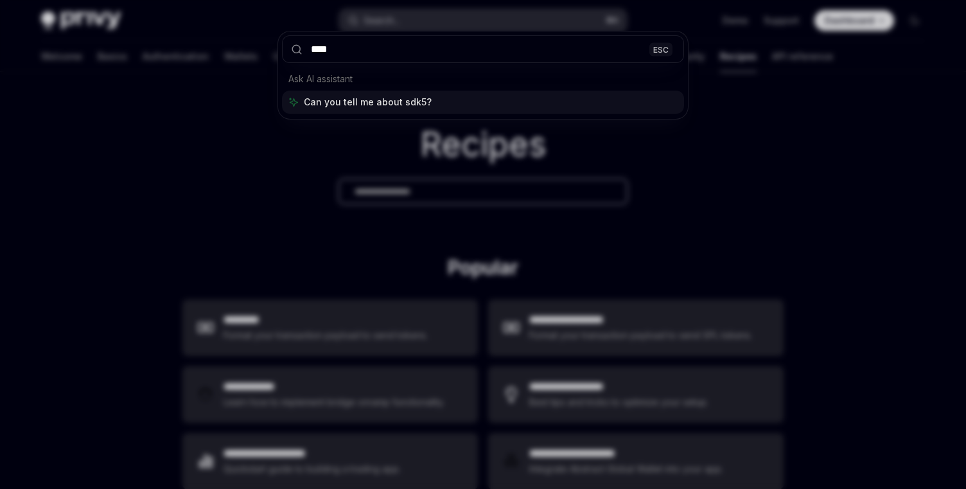
type input "*****"
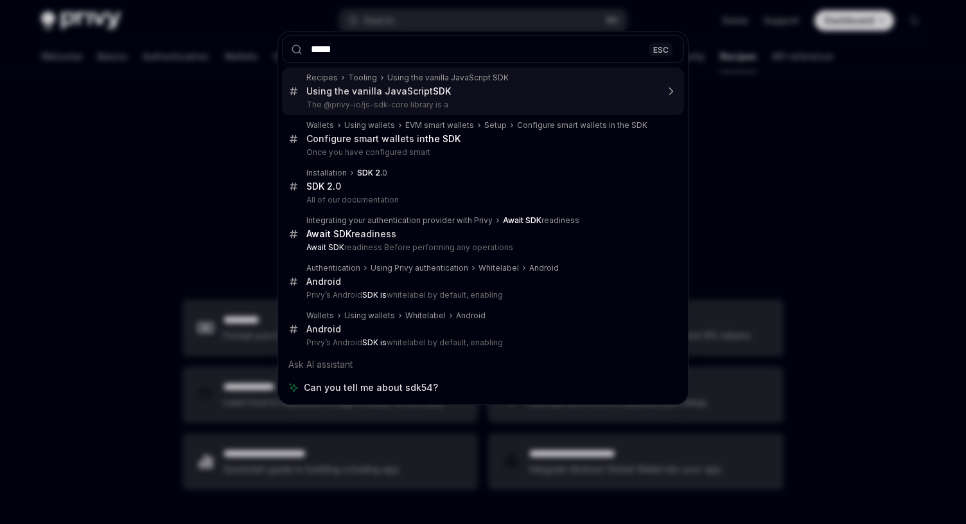
type textarea "*"
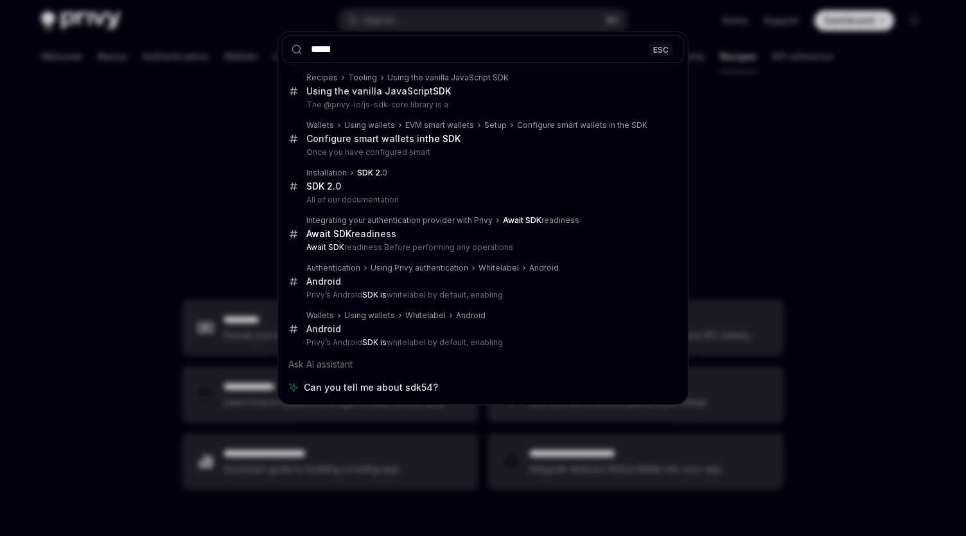
type input "*****"
